Goal: Task Accomplishment & Management: Complete application form

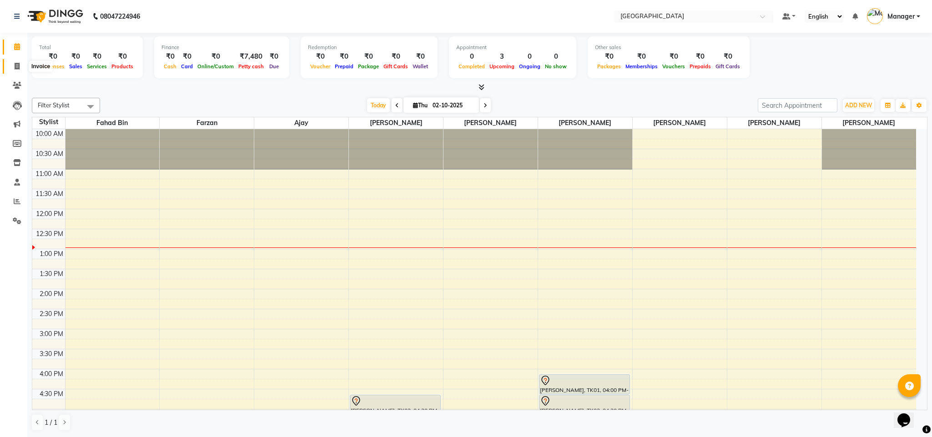
scroll to position [41, 0]
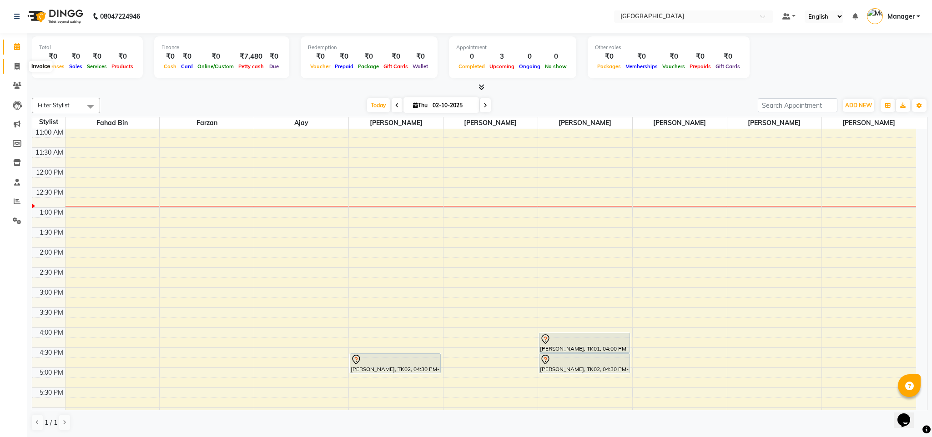
click at [16, 65] on icon at bounding box center [17, 66] width 5 height 7
select select "service"
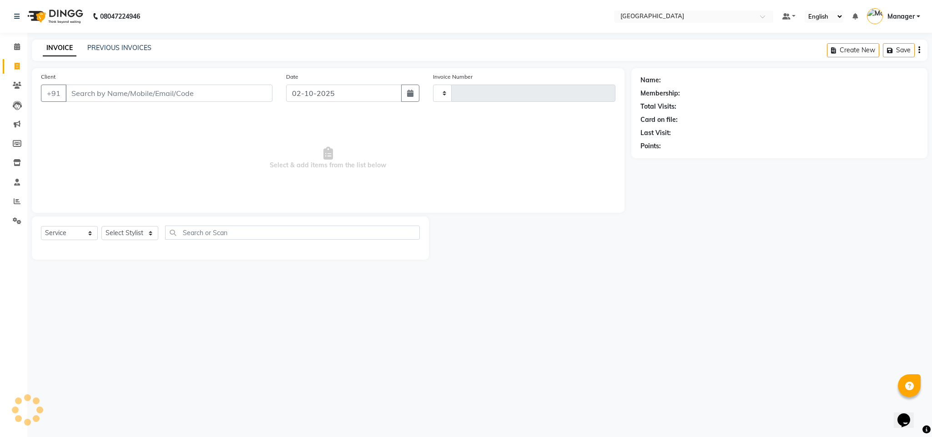
type input "2754"
select select "7353"
click at [155, 95] on input "Client" at bounding box center [168, 93] width 207 height 17
click at [167, 95] on input "Client" at bounding box center [168, 93] width 207 height 17
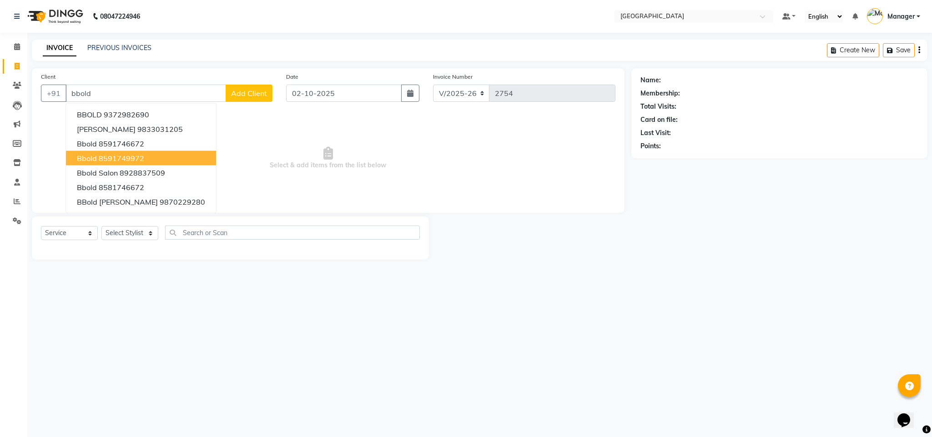
click at [145, 156] on button "bbold 8591749972" at bounding box center [141, 158] width 150 height 15
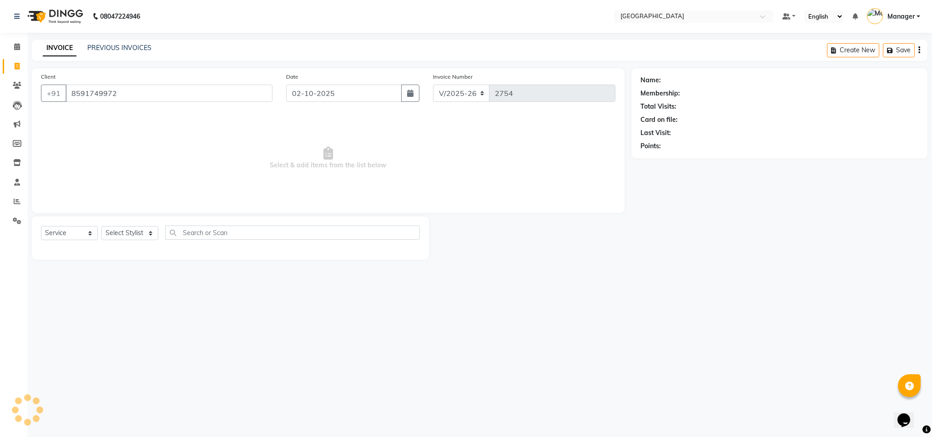
type input "8591749972"
click at [126, 236] on select "Select Stylist ajay Fahad Bin farzan [PERSON_NAME] [PERSON_NAME] [PERSON_NAME] …" at bounding box center [129, 233] width 57 height 14
select select "63648"
click at [101, 226] on select "Select Stylist ajay Fahad Bin farzan [PERSON_NAME] [PERSON_NAME] [PERSON_NAME] …" at bounding box center [129, 233] width 57 height 14
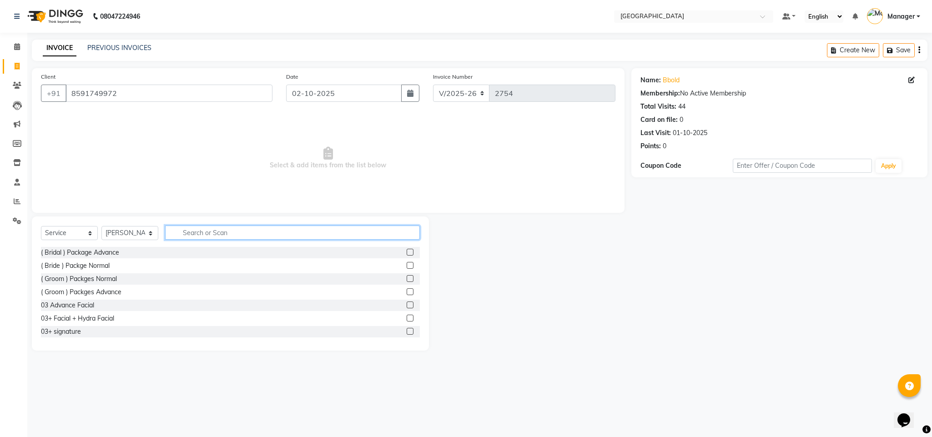
click at [317, 235] on input "text" at bounding box center [292, 233] width 255 height 14
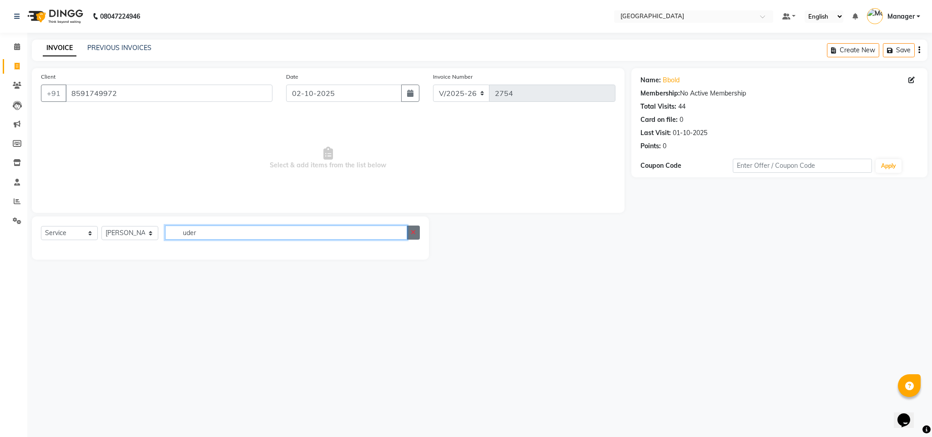
type input "uder"
click at [415, 235] on icon "button" at bounding box center [413, 232] width 5 height 6
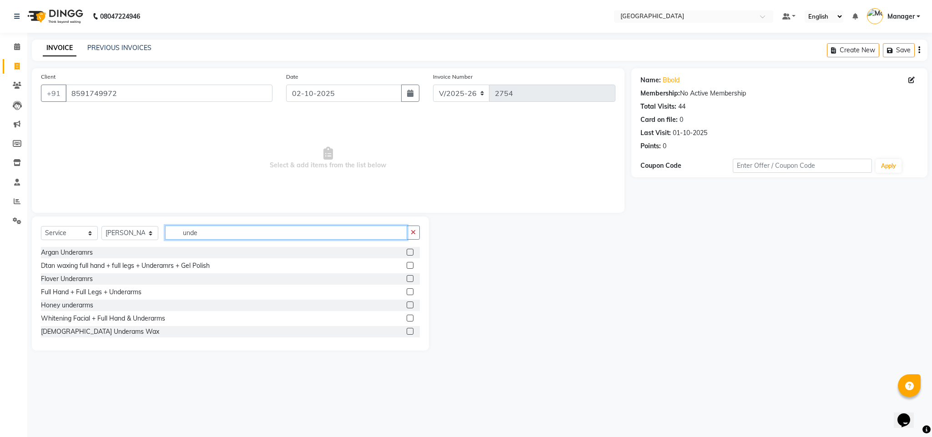
type input "unde"
click at [407, 277] on label at bounding box center [410, 278] width 7 height 7
click at [407, 277] on input "checkbox" at bounding box center [410, 279] width 6 height 6
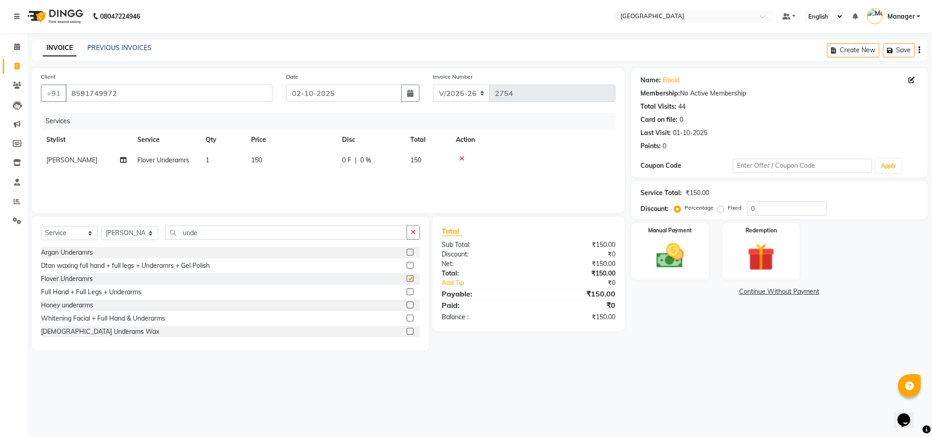
checkbox input "false"
click at [265, 156] on td "150" at bounding box center [291, 160] width 91 height 20
select select "63648"
click at [309, 160] on input "150" at bounding box center [334, 163] width 80 height 14
type input "1"
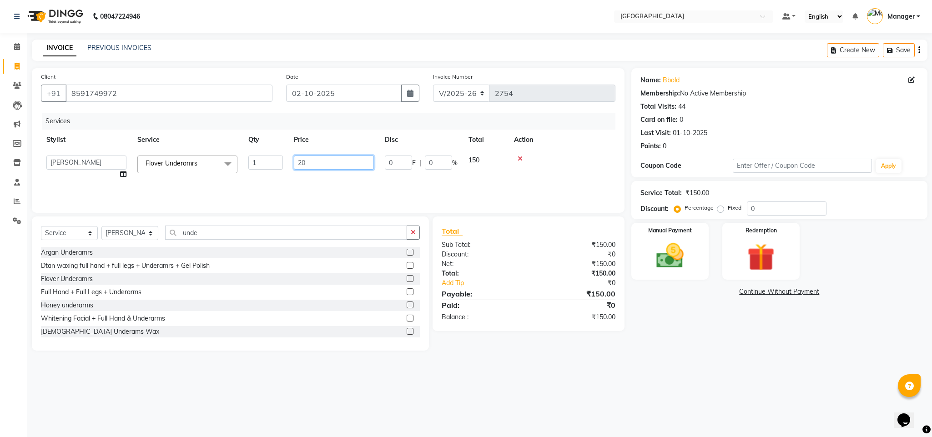
type input "200"
click at [367, 184] on div "Services Stylist Service Qty Price Disc Total Action [PERSON_NAME] Flover Under…" at bounding box center [328, 158] width 574 height 91
click at [414, 228] on button "button" at bounding box center [413, 233] width 13 height 14
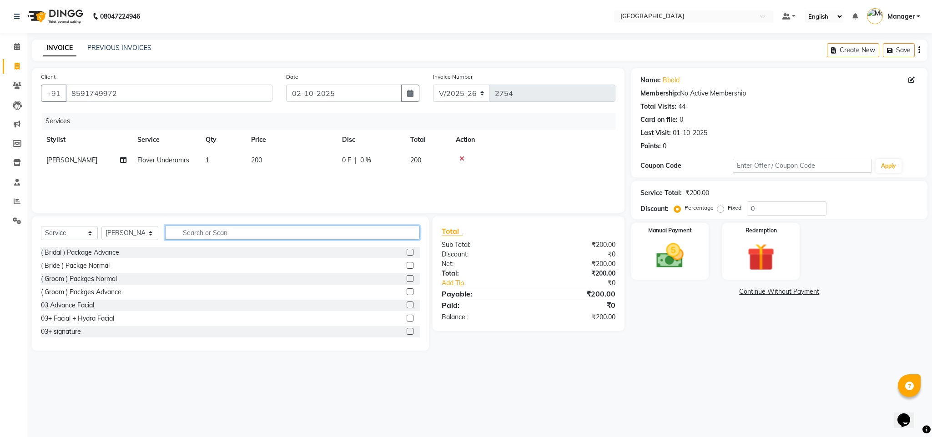
click at [367, 231] on input "text" at bounding box center [292, 233] width 255 height 14
type input "eye"
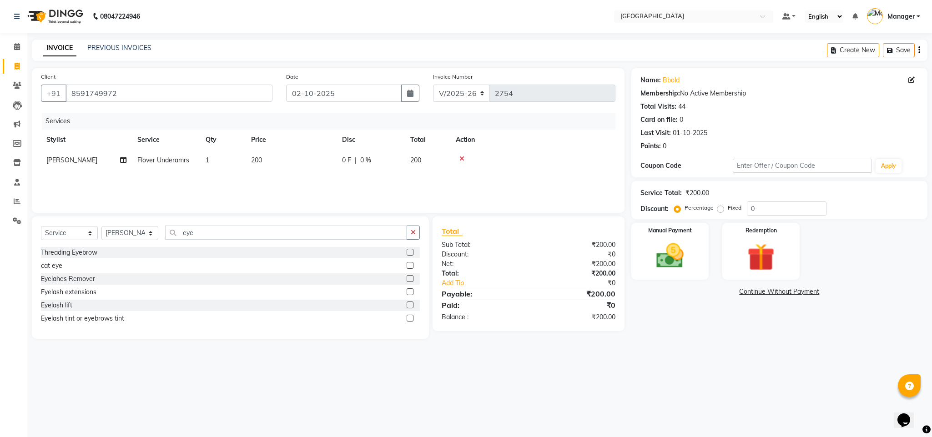
click at [411, 250] on label at bounding box center [410, 252] width 7 height 7
click at [411, 250] on input "checkbox" at bounding box center [410, 253] width 6 height 6
checkbox input "false"
click at [415, 236] on icon "button" at bounding box center [413, 232] width 5 height 6
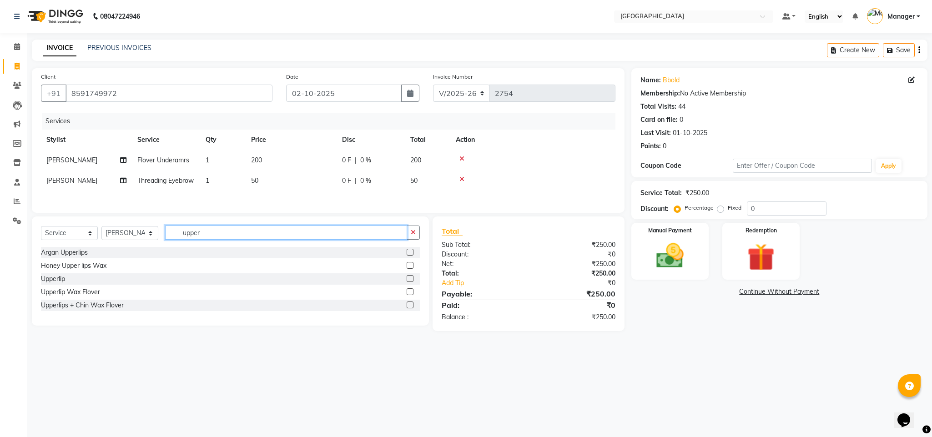
type input "upper"
click at [410, 295] on label at bounding box center [410, 291] width 7 height 7
click at [410, 295] on input "checkbox" at bounding box center [410, 292] width 6 height 6
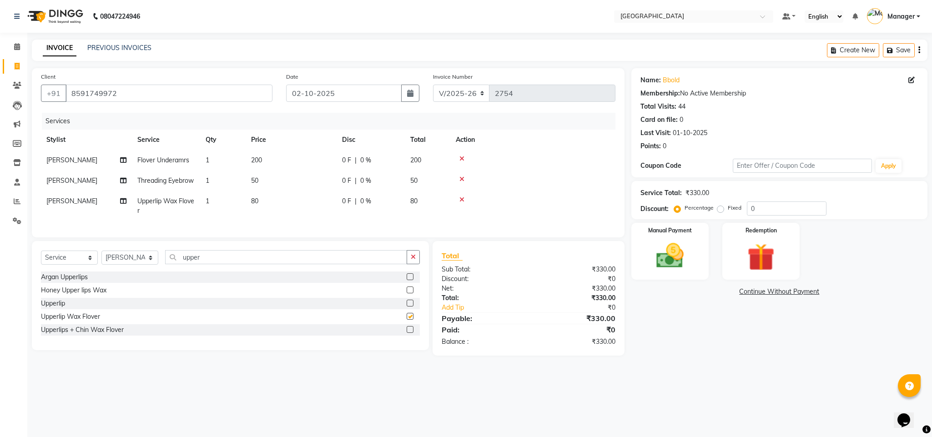
checkbox input "false"
click at [412, 260] on icon "button" at bounding box center [413, 257] width 5 height 6
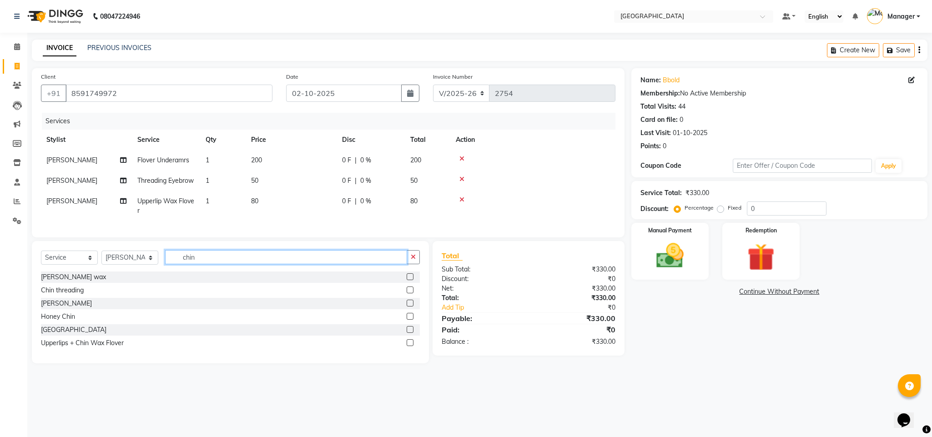
type input "chin"
click at [409, 307] on label at bounding box center [410, 303] width 7 height 7
click at [409, 307] on input "checkbox" at bounding box center [410, 304] width 6 height 6
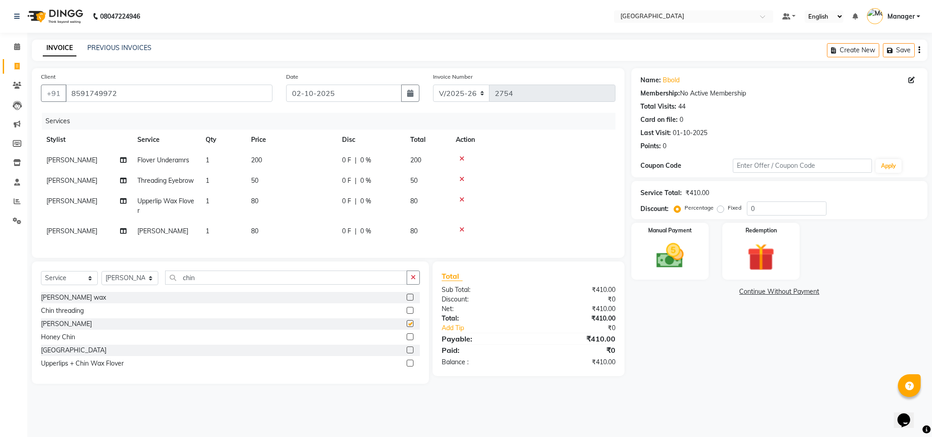
checkbox input "false"
click at [262, 176] on td "50" at bounding box center [291, 181] width 91 height 20
select select "63648"
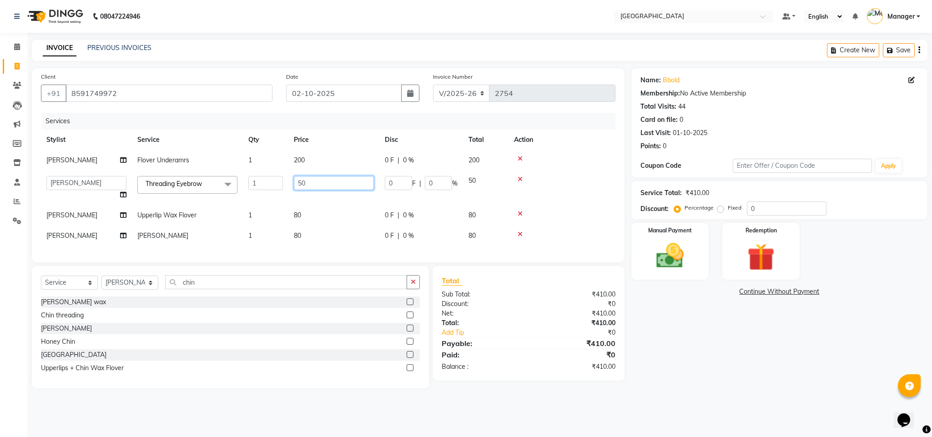
click at [314, 181] on input "50" at bounding box center [334, 183] width 80 height 14
type input "5"
type input "80"
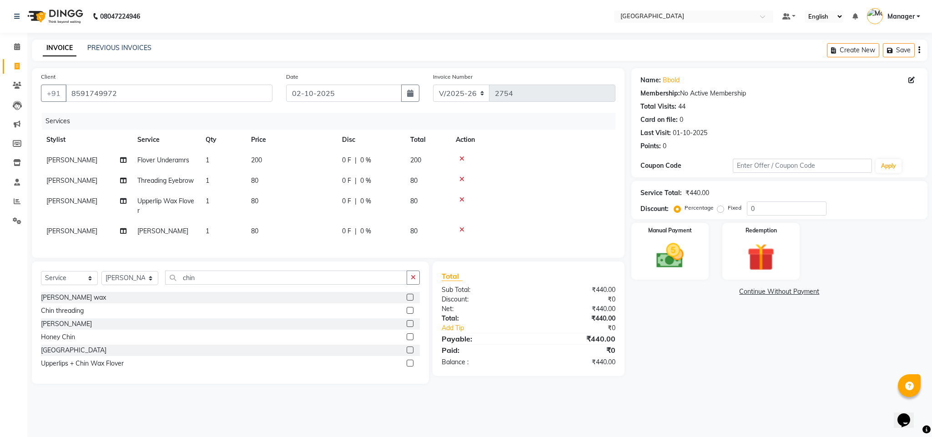
click at [318, 201] on tbody "[PERSON_NAME] Flover Underamrs 1 200 0 F | 0 % 200 [PERSON_NAME] Threading Eyeb…" at bounding box center [328, 195] width 574 height 91
click at [264, 177] on td "80" at bounding box center [291, 181] width 91 height 20
select select "63648"
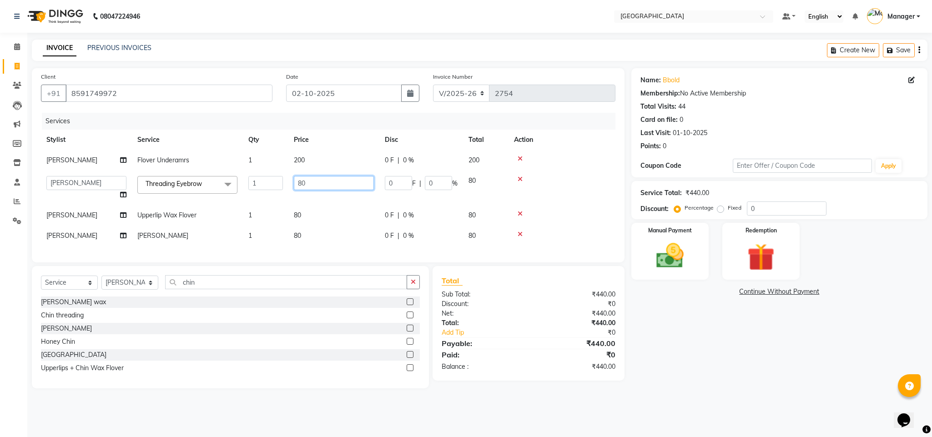
click at [316, 181] on input "80" at bounding box center [334, 183] width 80 height 14
type input "8"
type input "70"
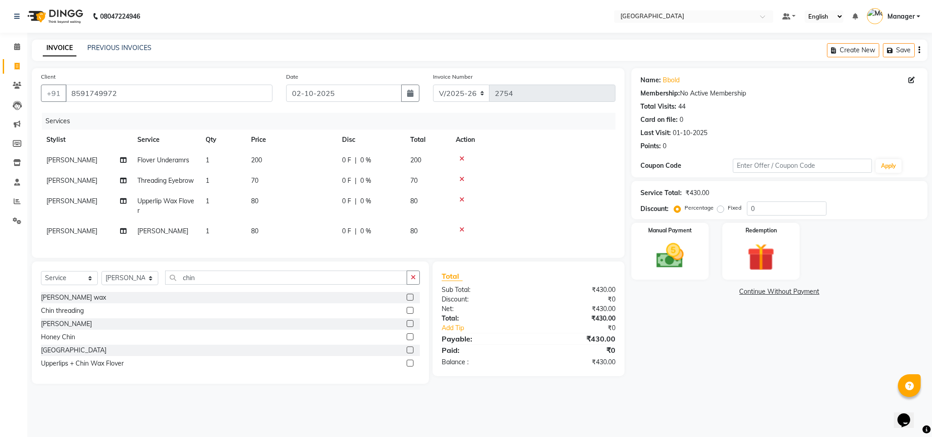
click at [335, 207] on td "80" at bounding box center [291, 206] width 91 height 30
select select "63648"
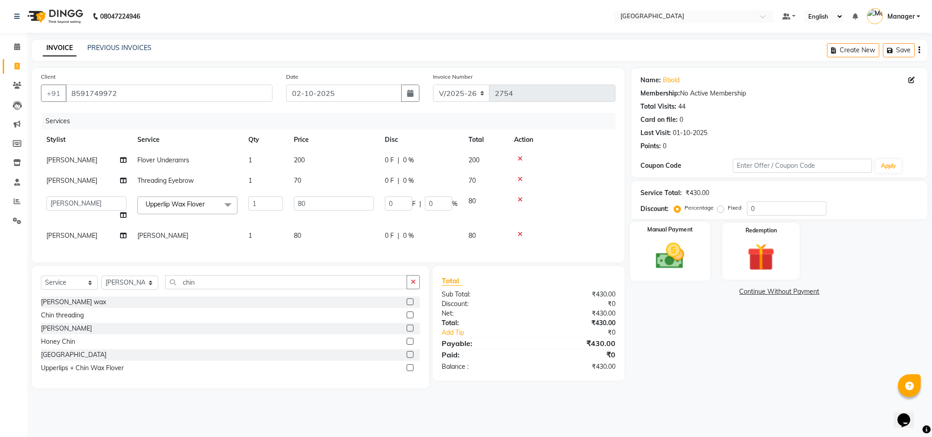
click at [673, 252] on img at bounding box center [670, 256] width 46 height 33
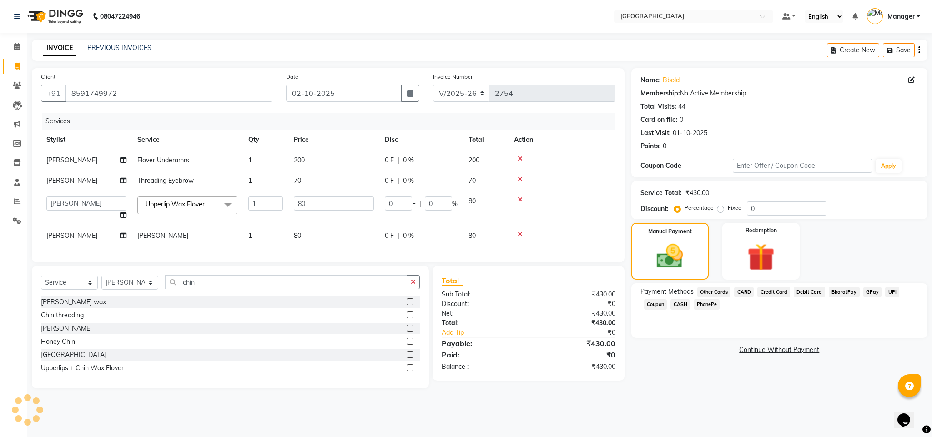
click at [679, 303] on span "CASH" at bounding box center [680, 304] width 20 height 10
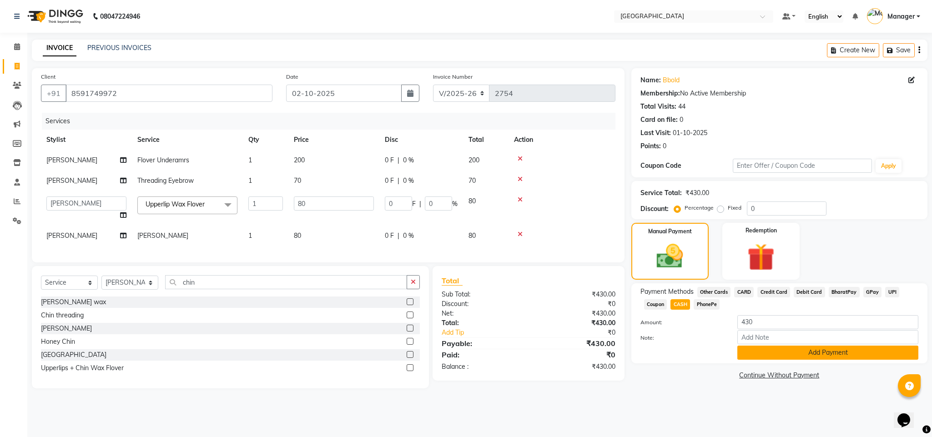
click at [865, 352] on button "Add Payment" at bounding box center [827, 353] width 181 height 14
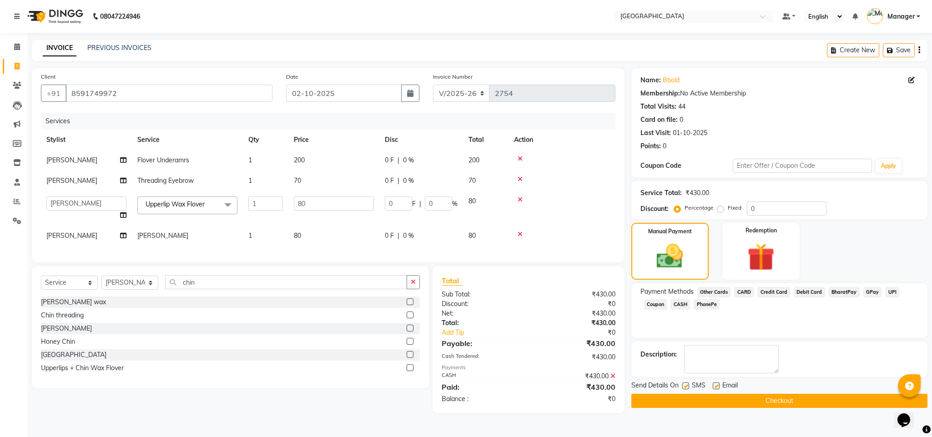
click at [842, 397] on button "Checkout" at bounding box center [779, 401] width 296 height 14
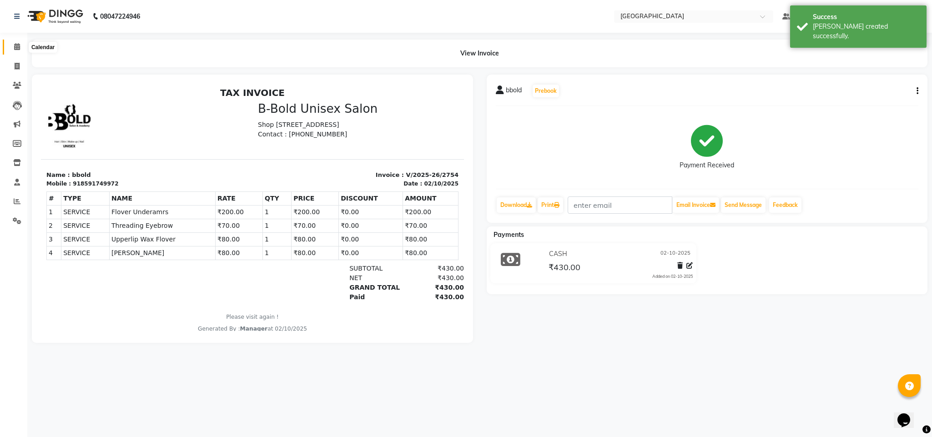
click at [14, 47] on icon at bounding box center [17, 46] width 6 height 7
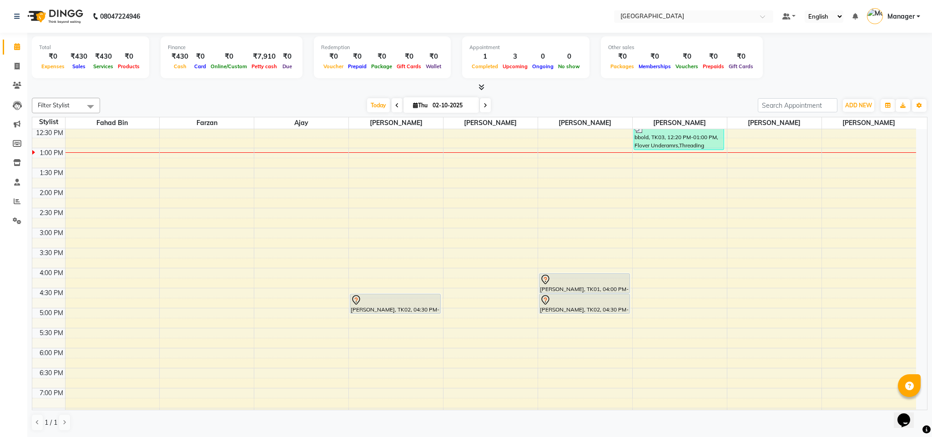
scroll to position [100, 0]
